Goal: Contribute content: Contribute content

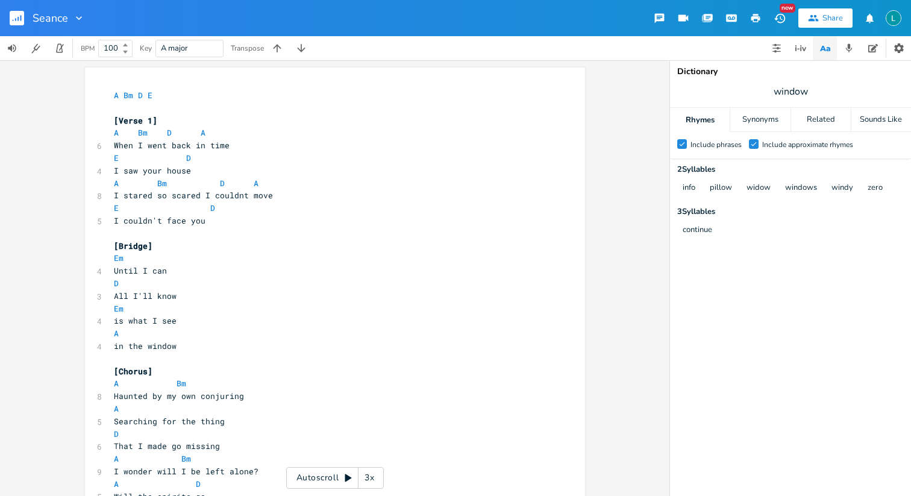
scroll to position [0, 28]
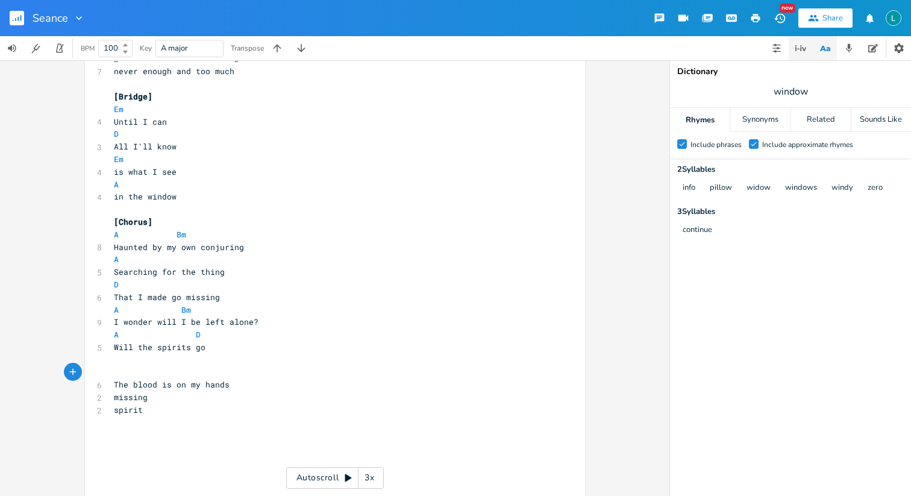
click at [803, 57] on button "button" at bounding box center [801, 48] width 24 height 24
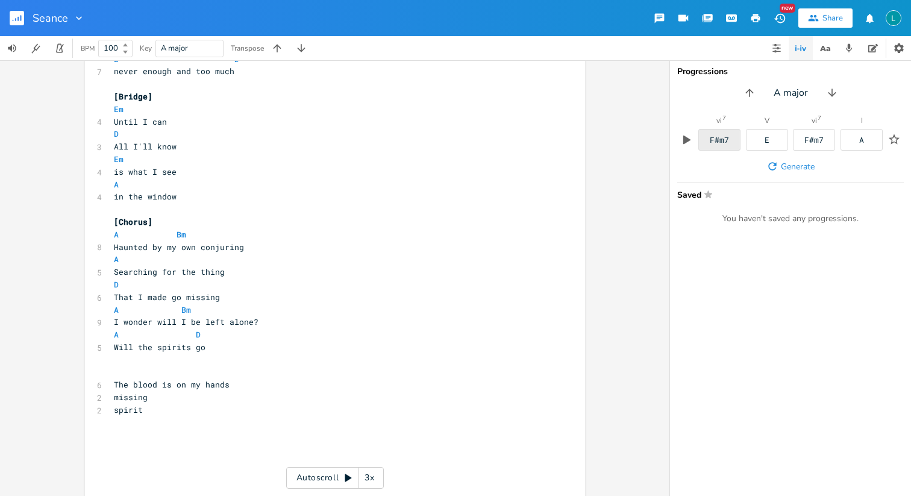
click at [731, 136] on div "F#m7" at bounding box center [719, 140] width 42 height 22
click at [711, 148] on div "F#m7" at bounding box center [719, 140] width 42 height 22
click at [193, 413] on pre "spirit" at bounding box center [328, 410] width 435 height 13
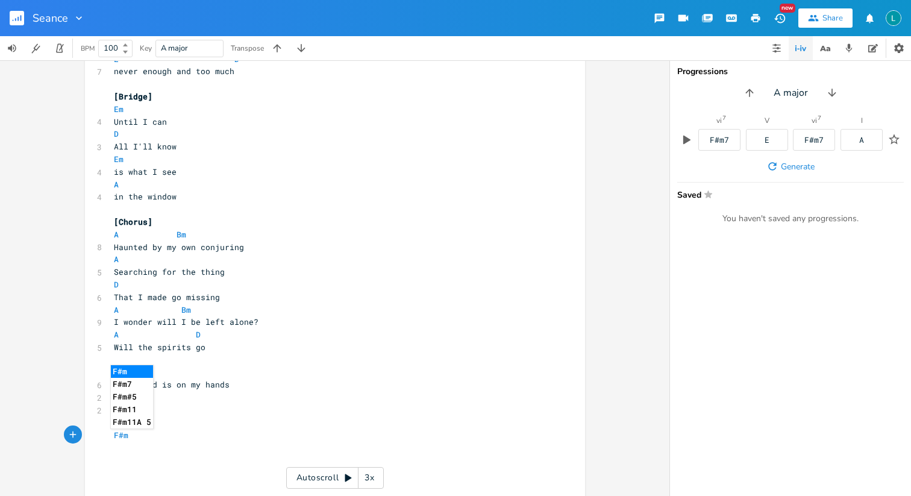
type textarea "F#m"
click at [130, 384] on li "F#m7" at bounding box center [132, 384] width 42 height 13
click at [117, 436] on span "F#m7" at bounding box center [123, 435] width 19 height 11
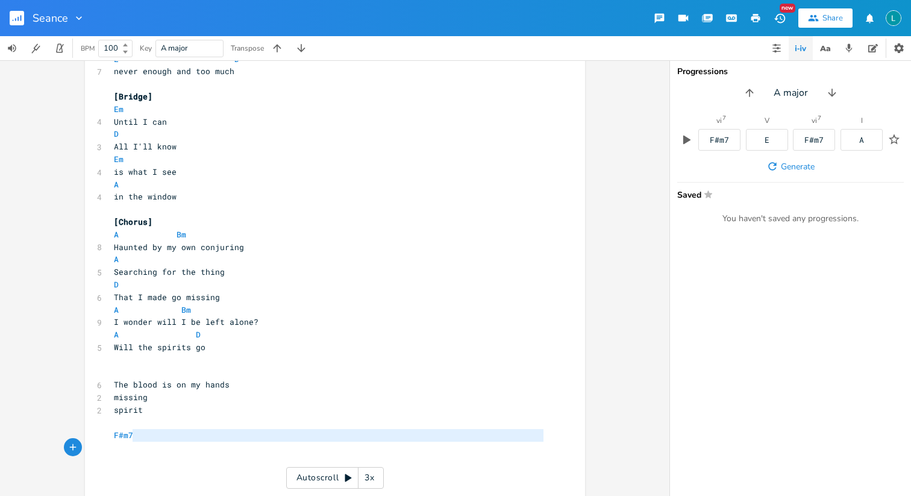
type textarea "F#m7"
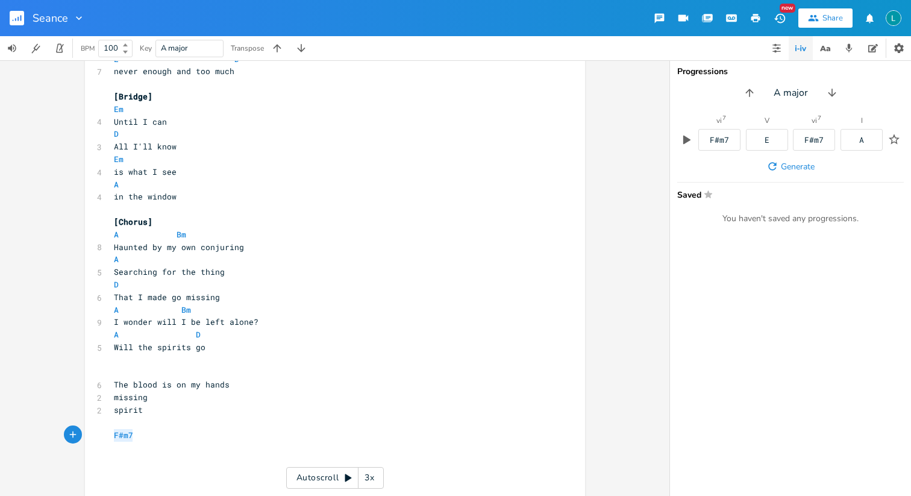
drag, startPoint x: 162, startPoint y: 440, endPoint x: 99, endPoint y: 434, distance: 63.6
click at [99, 434] on div "F#m7 x A Bm D E ​ [Verse 1] A Bm D A 6 When I went back in time E D 4 I saw you…" at bounding box center [335, 169] width 500 height 1304
click at [122, 372] on pre "​" at bounding box center [328, 372] width 435 height 13
type textarea "[Briege]"
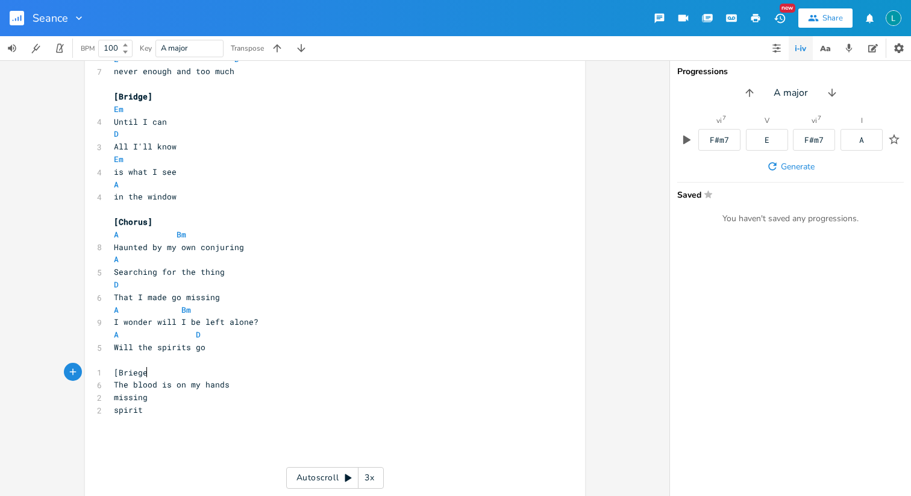
scroll to position [0, 27]
click at [136, 372] on span "[Briege]" at bounding box center [133, 372] width 39 height 11
type textarea "d"
click at [128, 99] on span "[Bridge]" at bounding box center [133, 96] width 39 height 11
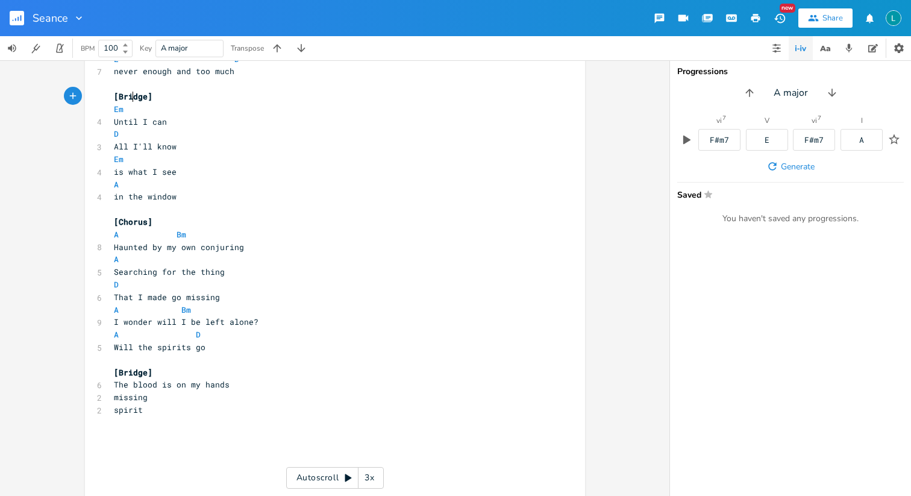
click at [128, 99] on span "[Bridge]" at bounding box center [133, 96] width 39 height 11
type textarea "Pre-Chorus"
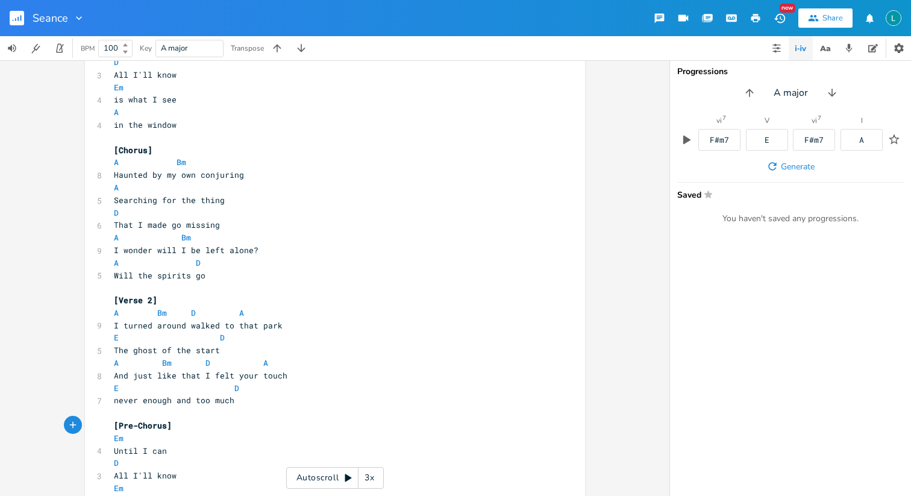
scroll to position [206, 0]
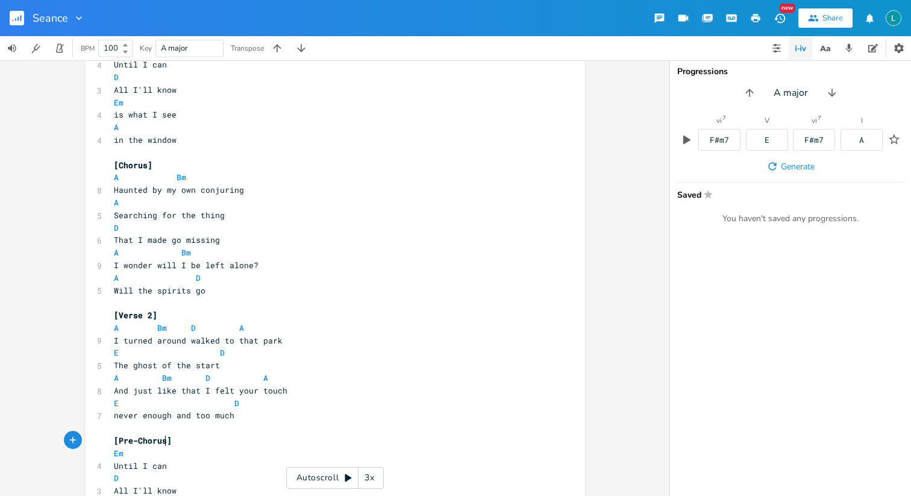
click at [132, 160] on span "[Chorus]" at bounding box center [133, 165] width 39 height 11
type textarea "Chorus"
click at [132, 160] on span "[Chorus]" at bounding box center [133, 165] width 39 height 11
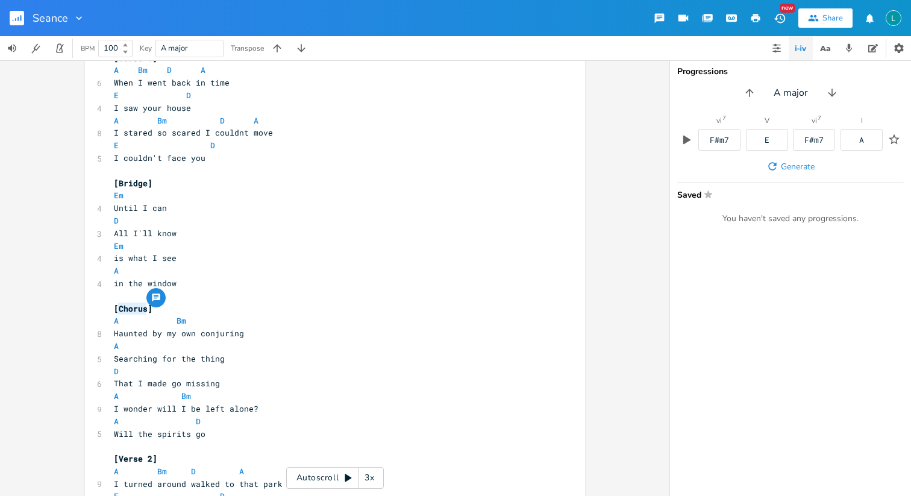
scroll to position [10, 0]
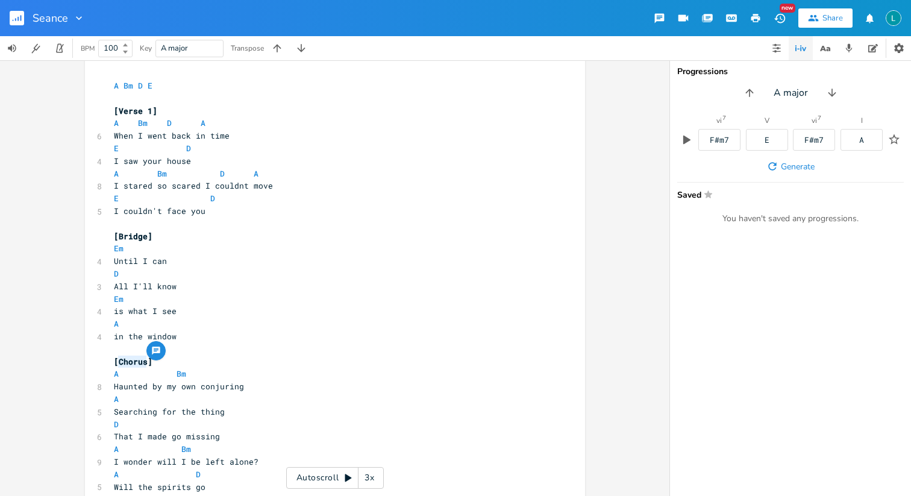
click at [128, 233] on span "[Bridge]" at bounding box center [133, 236] width 39 height 11
type textarea "Pre-Chorus"
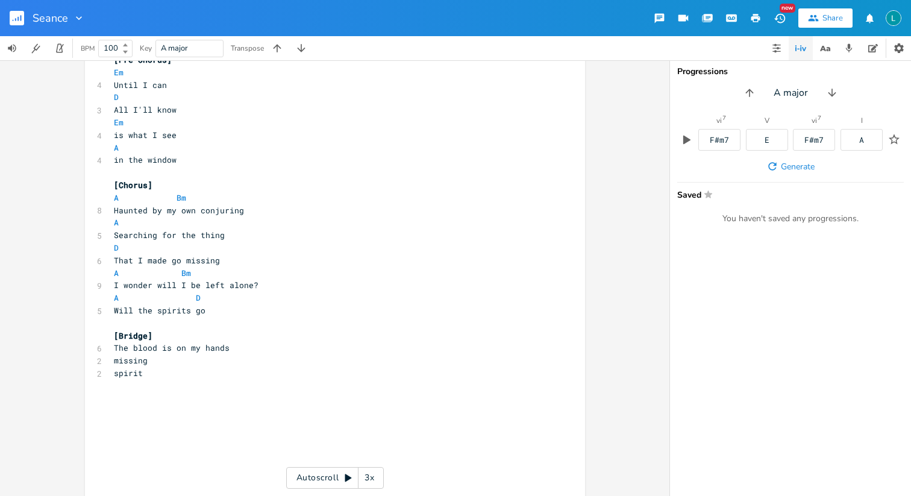
scroll to position [600, 0]
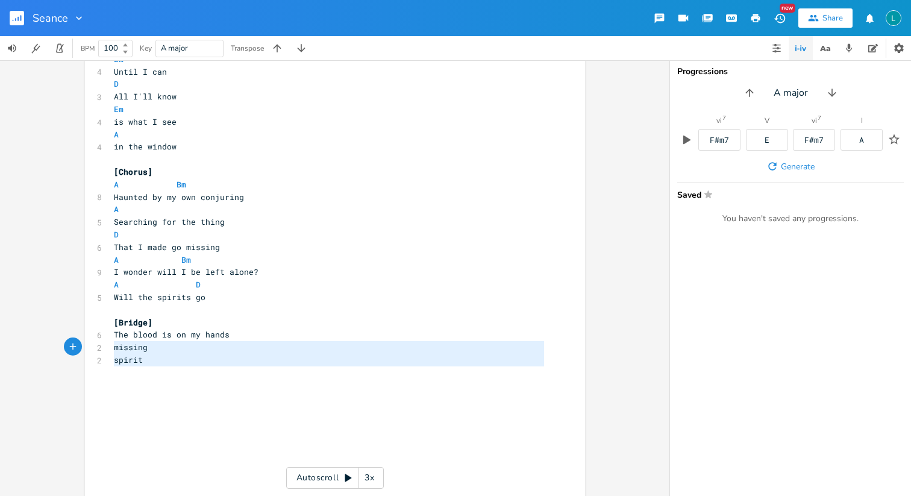
type textarea "The blood is on my hands missing spirit"
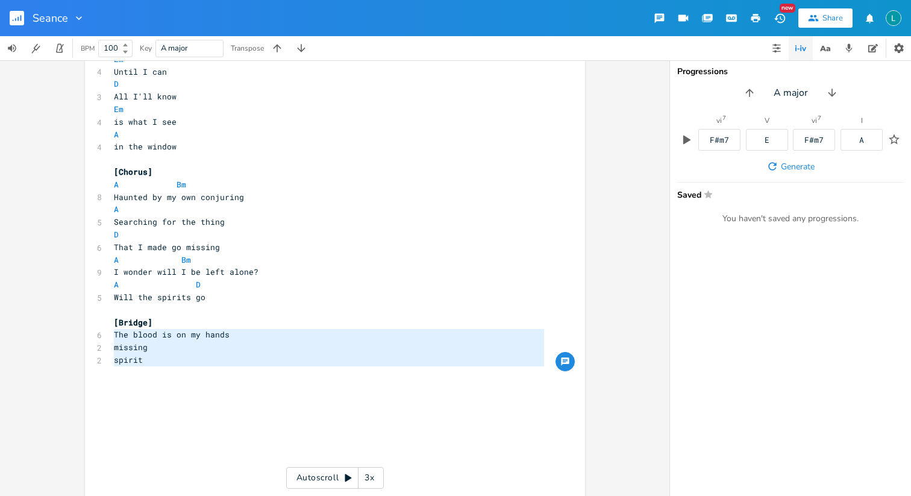
drag, startPoint x: 142, startPoint y: 369, endPoint x: 107, endPoint y: 337, distance: 47.7
click at [107, 337] on div "The blood is on my hands missing spirit x A Bm D E ​ [Verse 1] A Bm D A 6 When …" at bounding box center [335, 119] width 500 height 1304
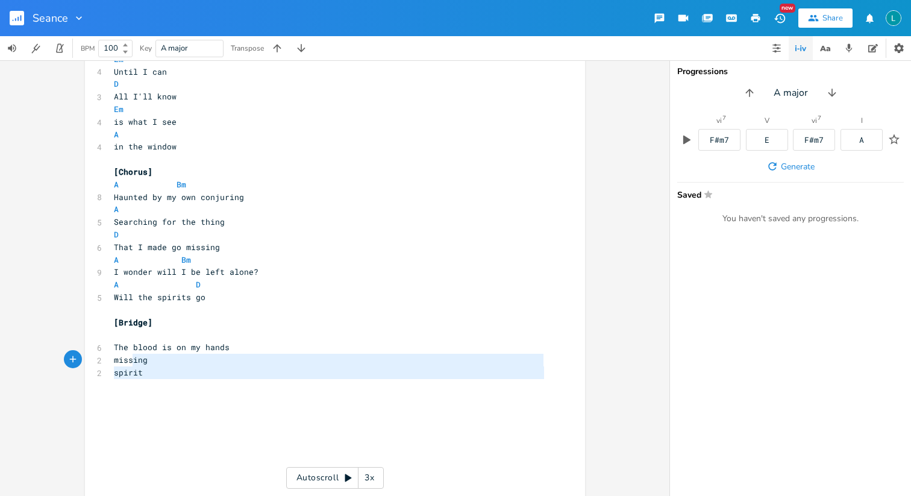
type textarea "sing spirit"
drag, startPoint x: 136, startPoint y: 381, endPoint x: 123, endPoint y: 360, distance: 24.1
click at [123, 360] on div "A Bm D E ​ [Verse 1] A Bm D A 6 When I went back in time E D 4 I saw your house…" at bounding box center [328, 121] width 435 height 1265
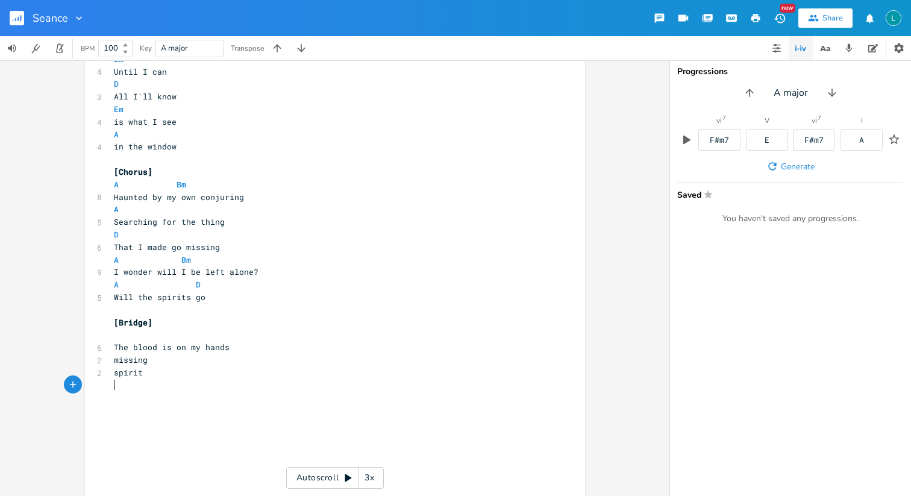
click at [158, 379] on pre "​" at bounding box center [328, 385] width 435 height 13
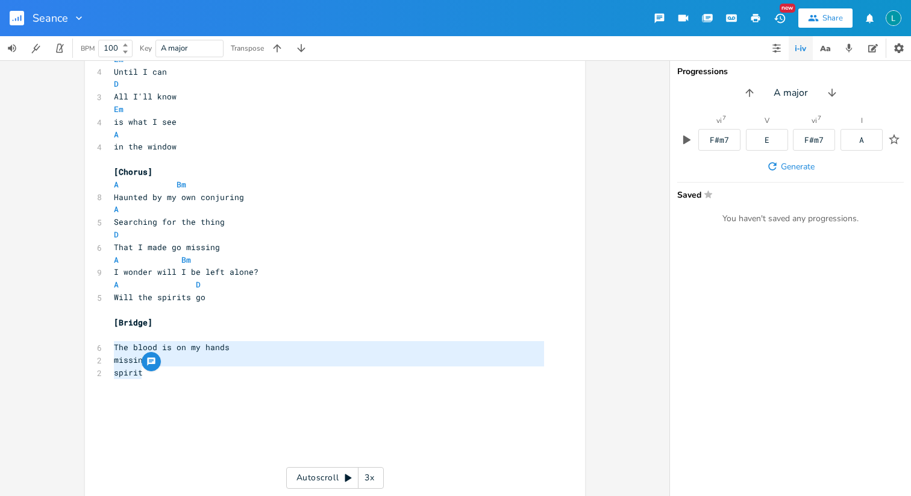
type textarea "The blood is on my hands missing spirit"
drag, startPoint x: 150, startPoint y: 377, endPoint x: 107, endPoint y: 340, distance: 56.4
click at [111, 340] on div "A Bm D E ​ [Verse 1] A Bm D A 6 When I went back in time E D 4 I saw your house…" at bounding box center [328, 121] width 435 height 1265
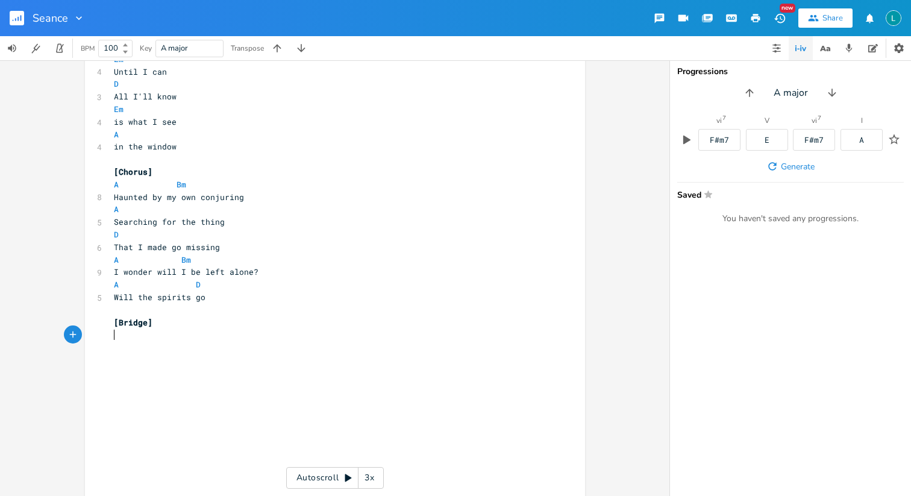
type textarea "A"
type textarea "I thought forever"
type textarea "Em"
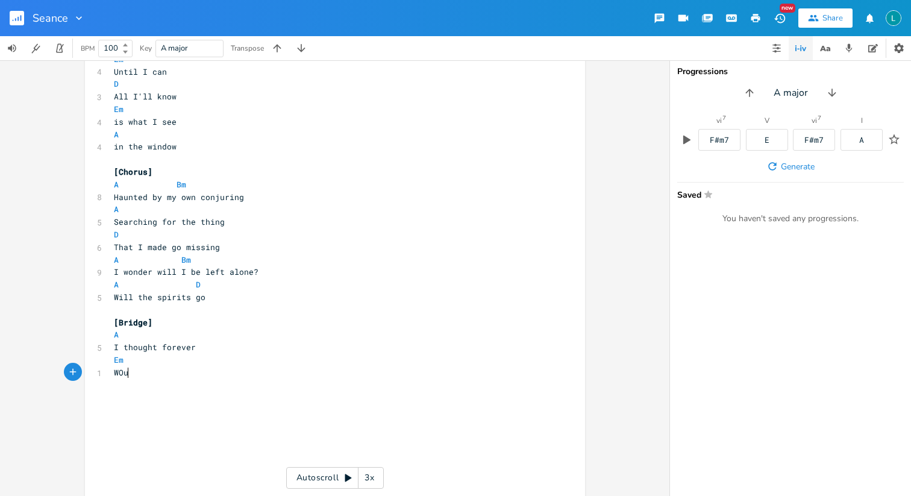
type textarea "WOud"
type textarea "ould feedl"
type textarea "l"
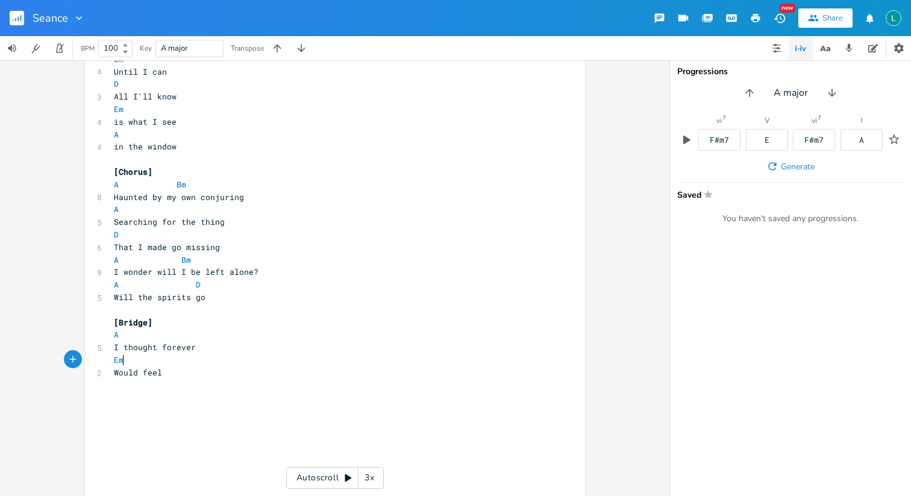
click at [161, 364] on pre "Em" at bounding box center [328, 360] width 435 height 13
type textarea "D"
type textarea "better"
click at [152, 358] on span "Em D" at bounding box center [140, 359] width 53 height 11
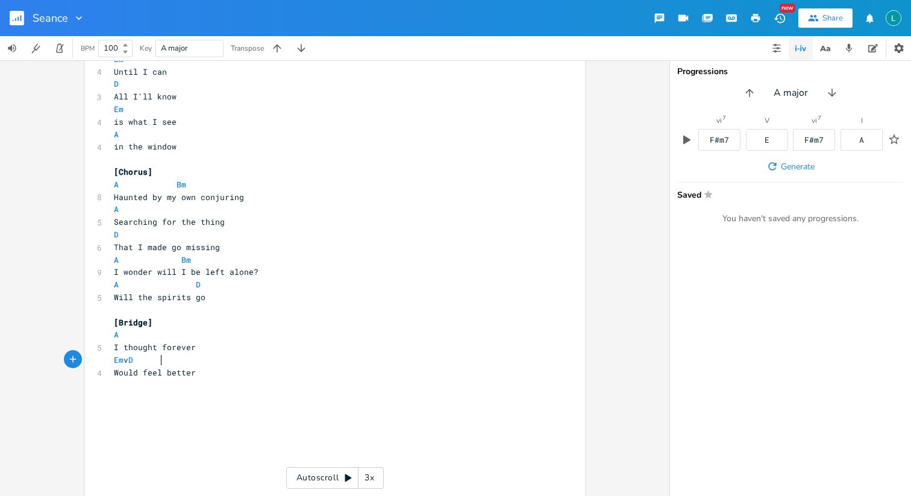
type textarea "vv"
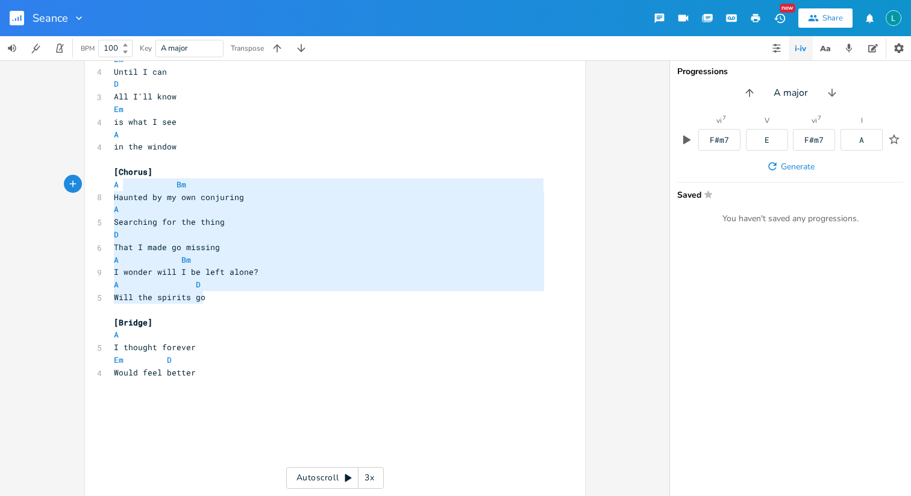
type textarea "[Chorus] A Bm Haunted by my own conjuring A Searching for the thing D That I ma…"
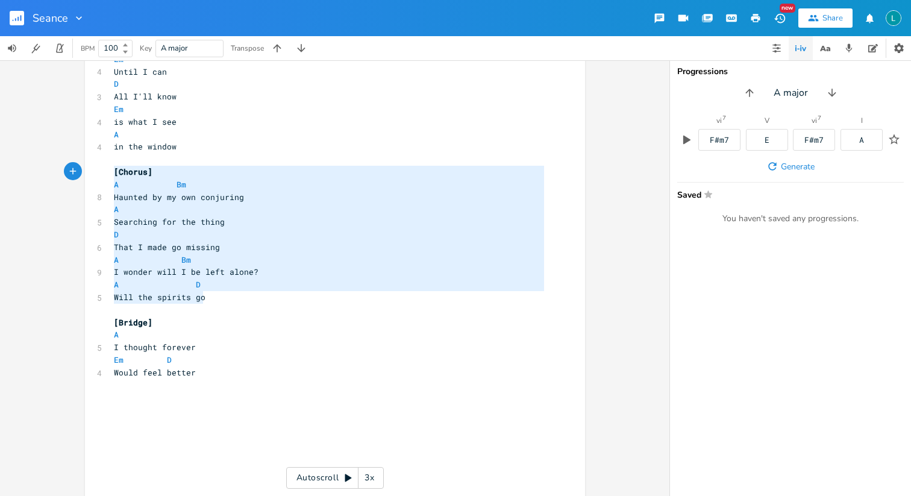
drag, startPoint x: 209, startPoint y: 298, endPoint x: 107, endPoint y: 171, distance: 163.4
click at [111, 171] on div "A Bm D E ​ [Verse 1] A Bm D A 6 When I went back in time E D 4 I saw your house…" at bounding box center [328, 121] width 435 height 1265
click at [208, 383] on pre "​" at bounding box center [328, 385] width 435 height 13
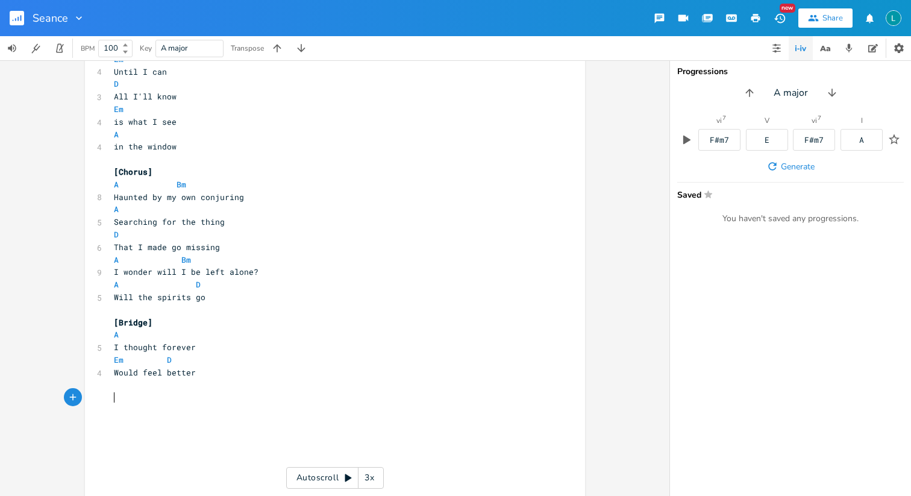
paste textarea "er"
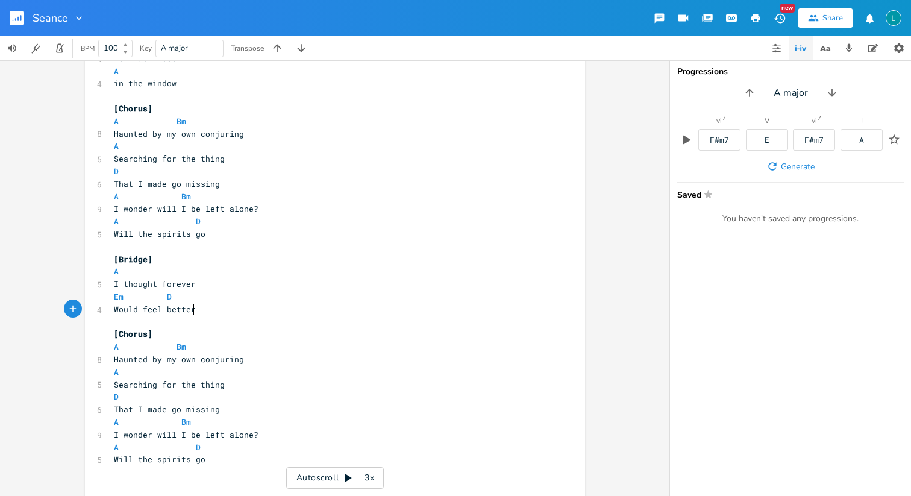
type textarea "[Bridge] A I thought forever Em D Would feel better"
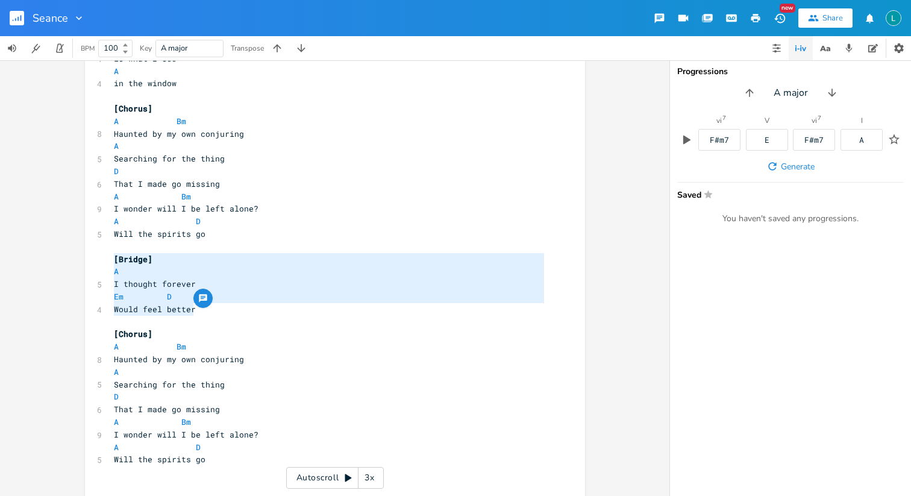
drag, startPoint x: 199, startPoint y: 310, endPoint x: 98, endPoint y: 261, distance: 112.7
click at [98, 261] on div "[Bridge] A I thought forever Em D Would feel better x A Bm D E ​ [Verse 1] A Bm…" at bounding box center [335, 125] width 500 height 1442
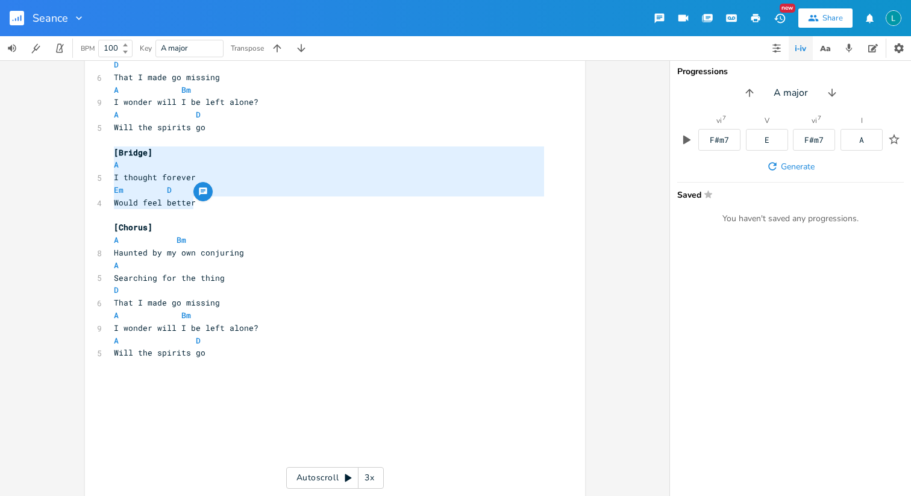
scroll to position [772, 0]
click at [228, 354] on pre "Will the spirits go" at bounding box center [328, 350] width 435 height 13
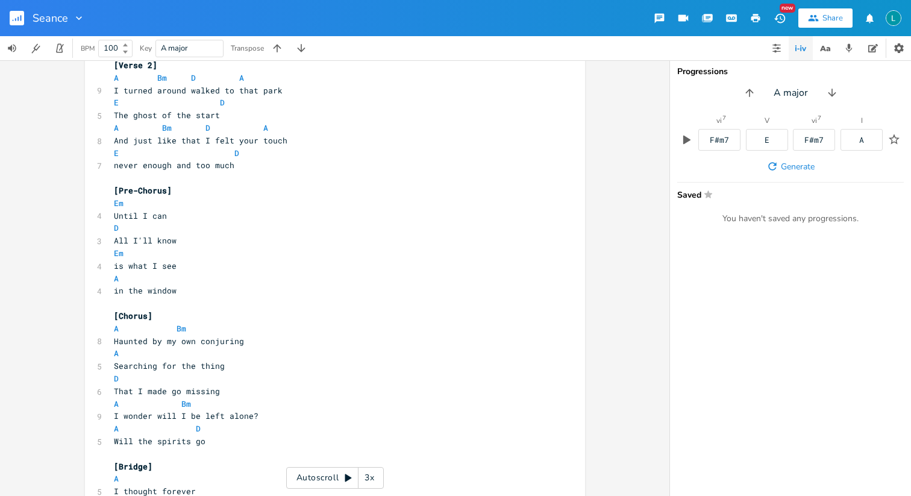
scroll to position [454, 0]
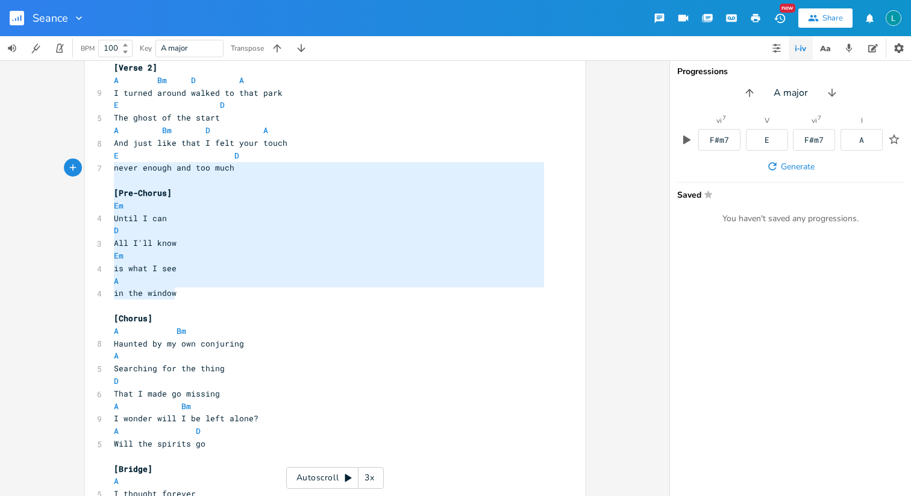
type textarea "[Pre-Chorus] Em Until I can D All I'll know Em is what I see A in the window"
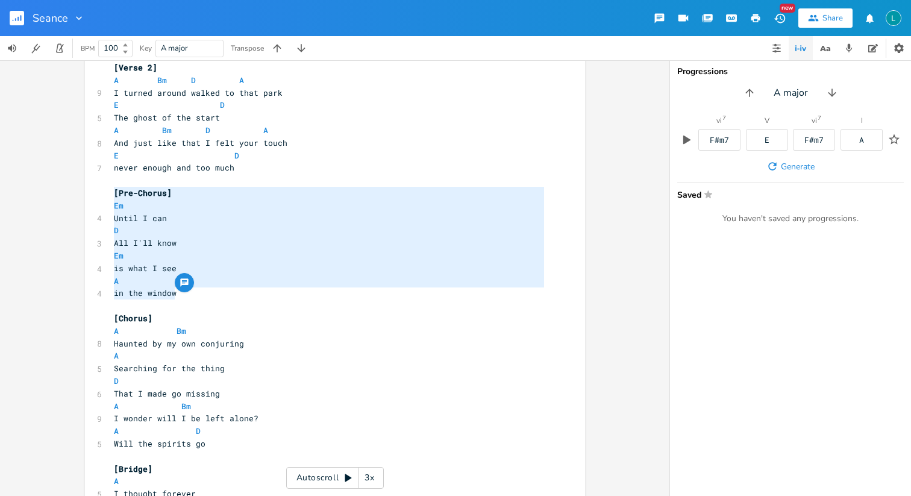
drag, startPoint x: 183, startPoint y: 290, endPoint x: 98, endPoint y: 192, distance: 129.9
click at [98, 192] on div "[Pre-Chorus] Em Until I can D All I'll know Em is what I see A in the window x …" at bounding box center [335, 372] width 500 height 1517
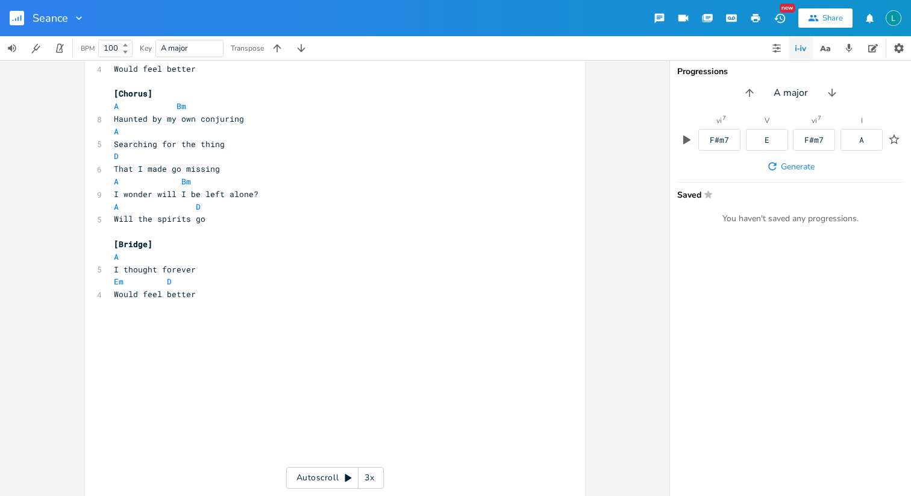
scroll to position [924, 0]
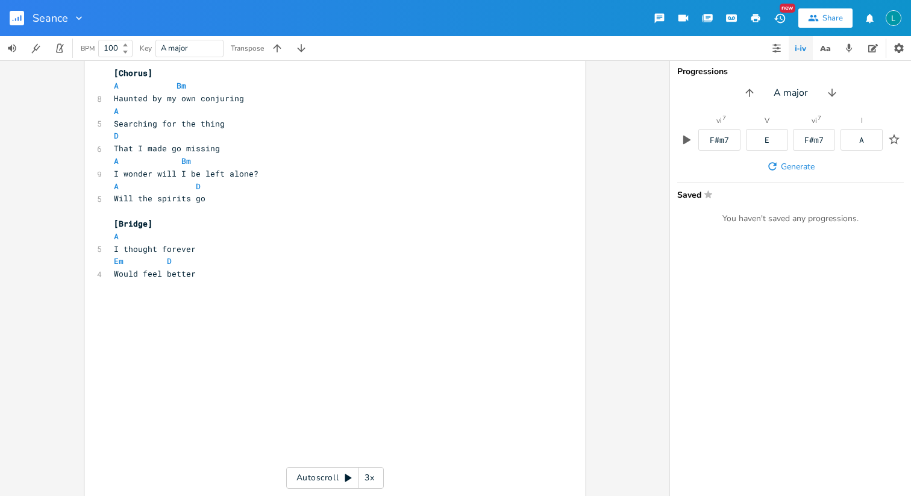
click at [190, 215] on pre "​" at bounding box center [328, 211] width 435 height 13
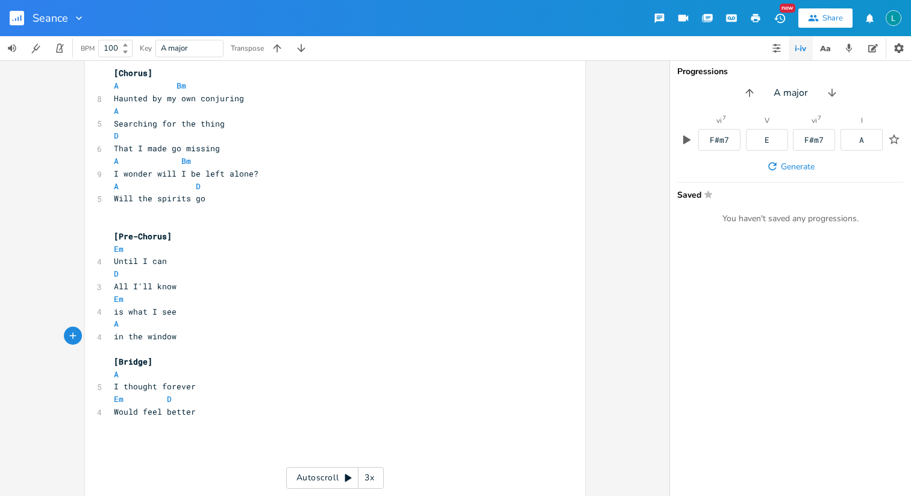
click at [148, 219] on pre "​" at bounding box center [328, 224] width 435 height 13
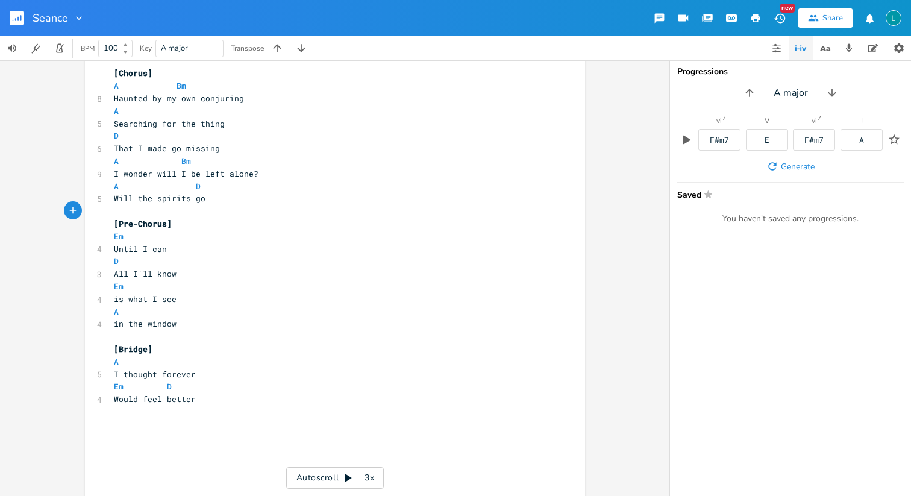
click at [141, 388] on span "Em D" at bounding box center [143, 386] width 58 height 11
click at [158, 392] on pre "Em D" at bounding box center [328, 386] width 435 height 13
type textarea "//"
click at [158, 399] on span "Would feel better" at bounding box center [155, 398] width 82 height 11
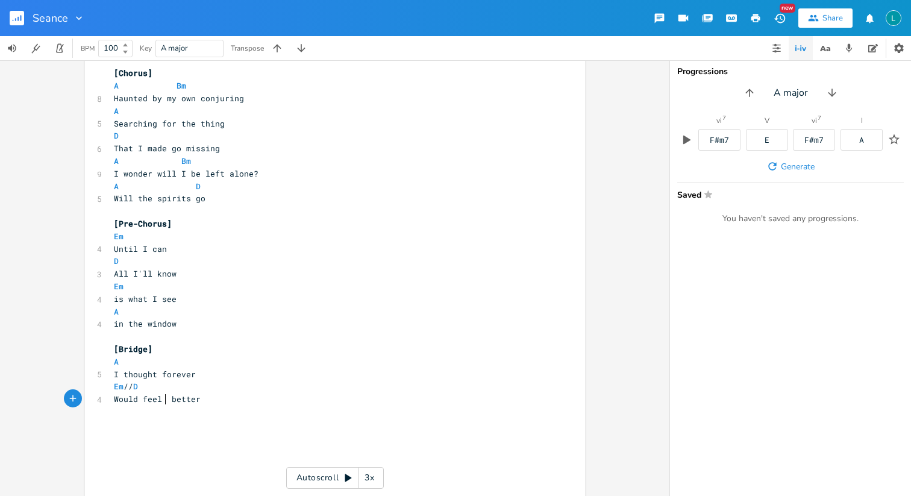
scroll to position [0, 2]
click at [219, 384] on pre "Em // D" at bounding box center [328, 386] width 435 height 13
type textarea "A("
type textarea "(x1)"
